Goal: Task Accomplishment & Management: Manage account settings

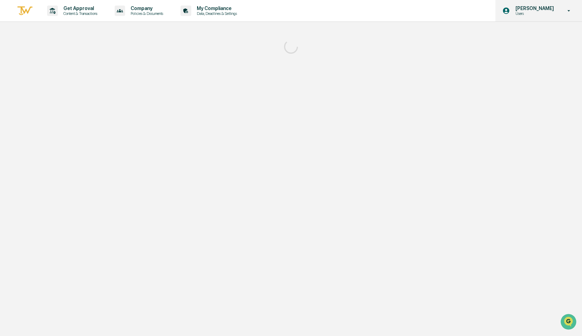
click at [532, 9] on p "[PERSON_NAME]" at bounding box center [533, 9] width 47 height 6
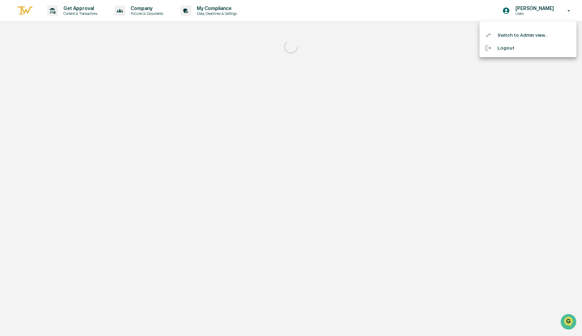
click at [526, 35] on li "Switch to Admin view..." at bounding box center [528, 35] width 97 height 13
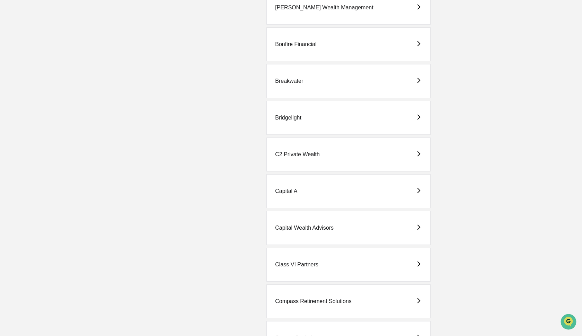
scroll to position [347, 0]
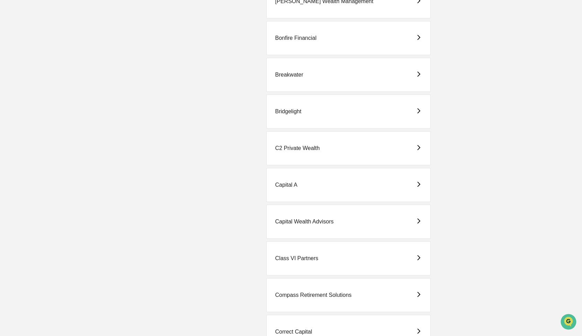
click at [297, 115] on div "Bridgelight" at bounding box center [349, 112] width 164 height 34
